Goal: Check status: Check status

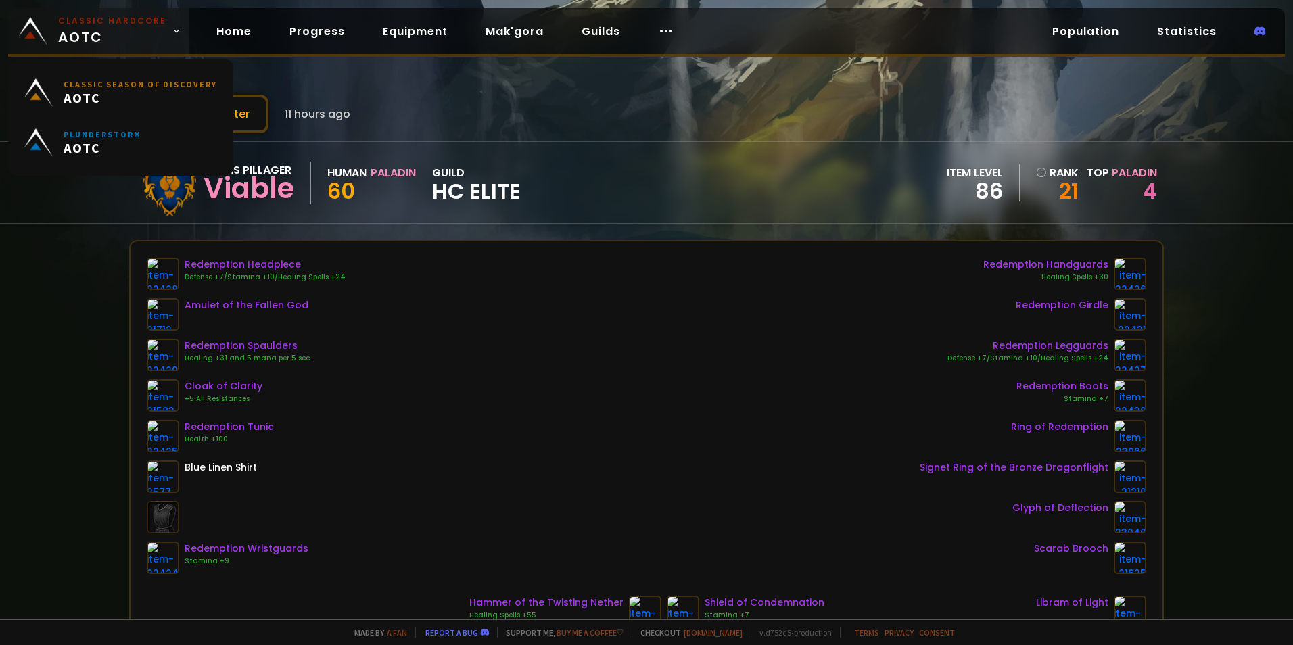
click at [109, 31] on span "Classic Hardcore AOTC" at bounding box center [112, 31] width 108 height 32
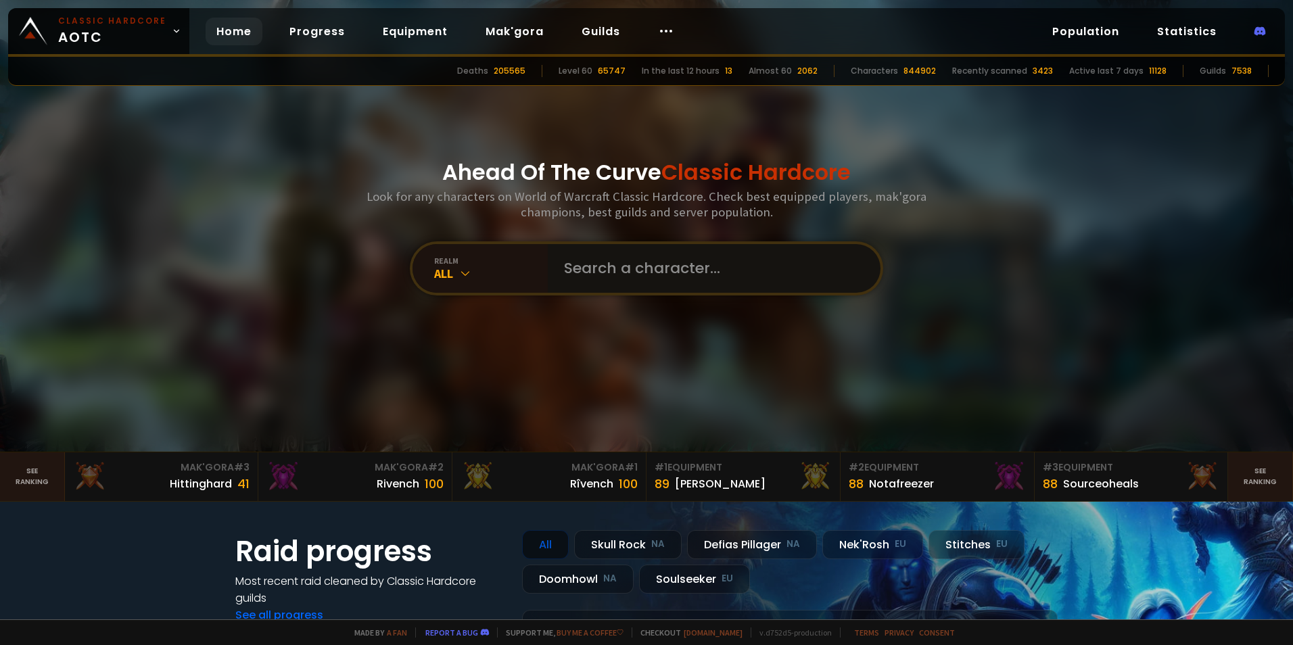
click at [666, 264] on input "text" at bounding box center [710, 268] width 308 height 49
type input "dinosnore"
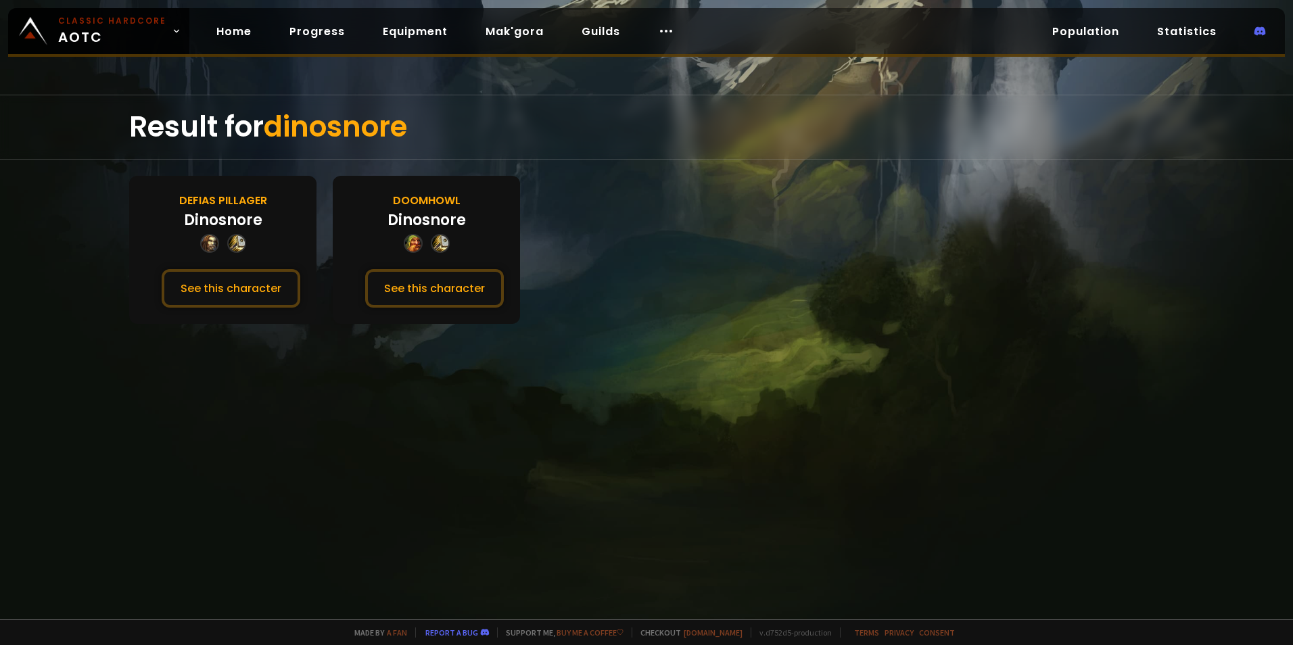
click at [230, 266] on div "Defias Pillager Dinosnore See this character" at bounding box center [222, 250] width 187 height 148
click at [242, 292] on button "See this character" at bounding box center [231, 288] width 139 height 39
